Goal: Information Seeking & Learning: Learn about a topic

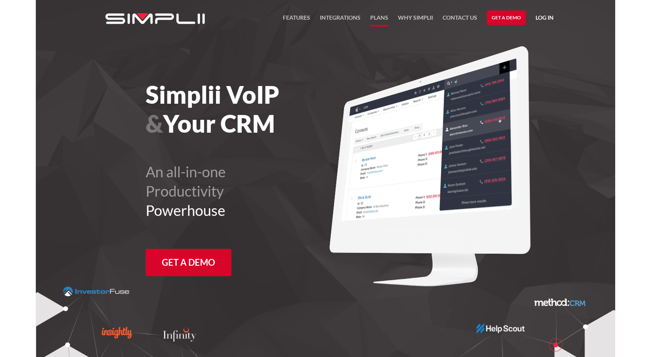
click at [381, 20] on link "Plans" at bounding box center [379, 20] width 18 height 14
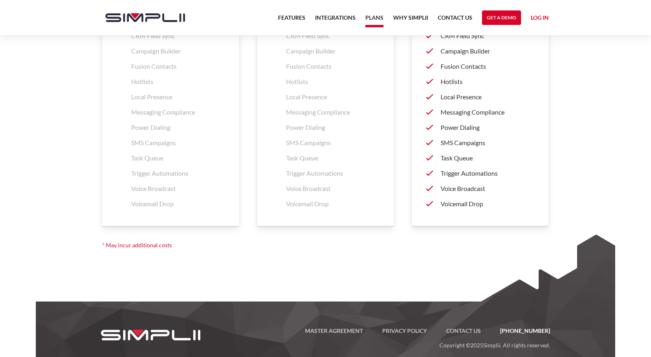
scroll to position [1310, 0]
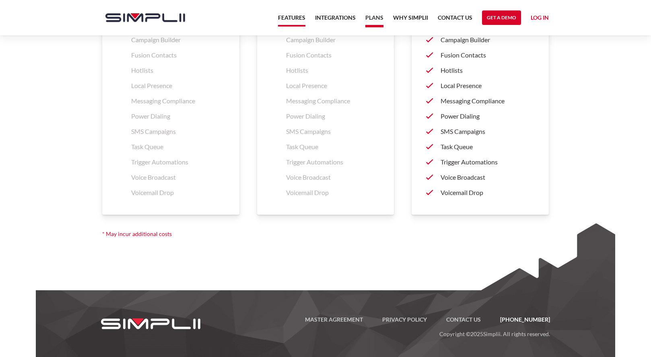
click at [303, 18] on link "Features" at bounding box center [291, 20] width 27 height 14
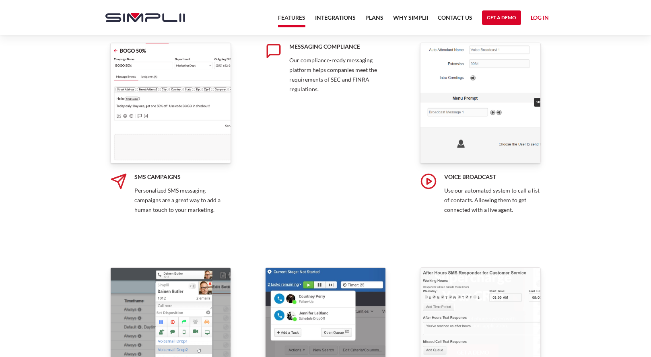
scroll to position [885, 0]
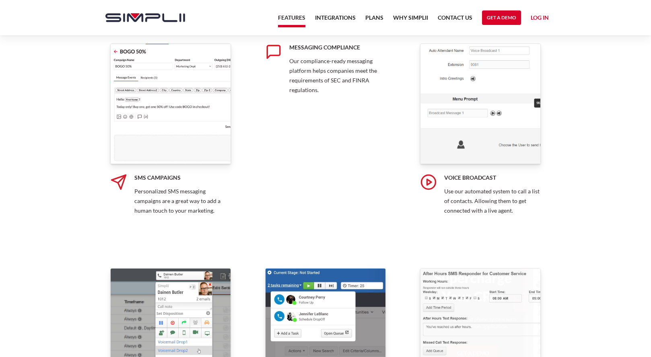
click at [318, 69] on p "Our compliance-ready messaging platform helps companies meet the requirements o…" at bounding box center [337, 75] width 97 height 39
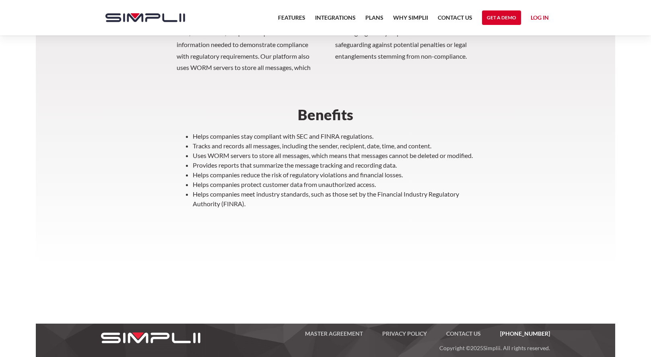
scroll to position [346, 0]
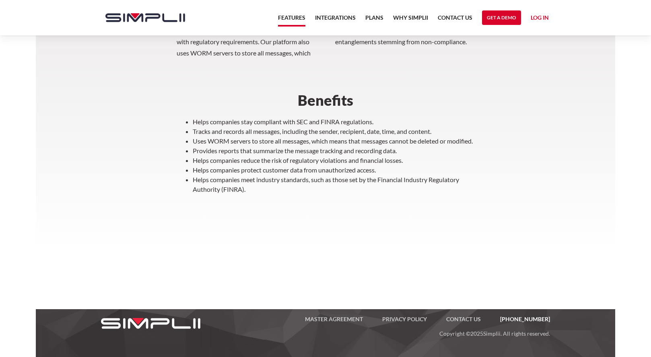
click at [286, 22] on link "Features" at bounding box center [291, 20] width 27 height 14
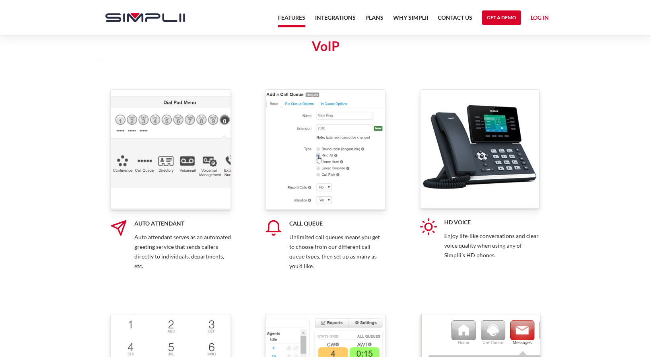
scroll to position [2012, 0]
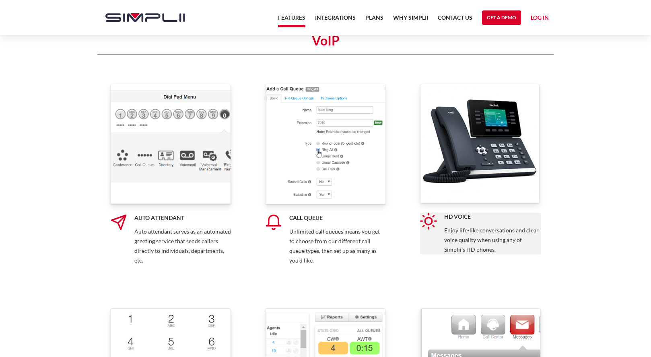
click at [478, 213] on h5 "HD Voice" at bounding box center [492, 217] width 97 height 8
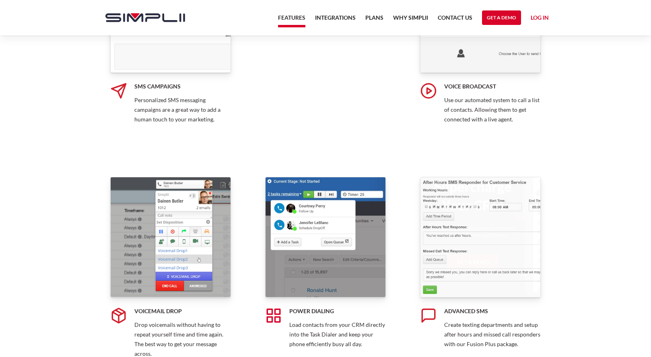
scroll to position [966, 0]
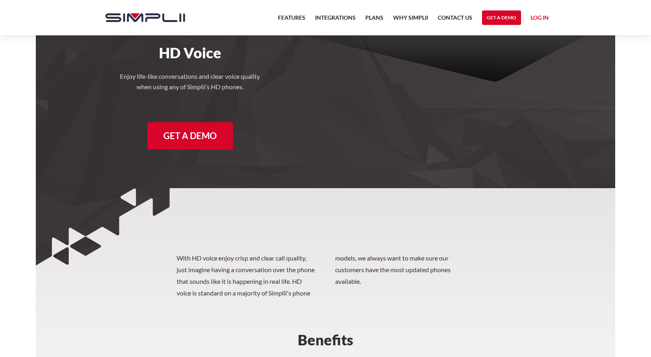
scroll to position [241, 0]
